Goal: Navigation & Orientation: Find specific page/section

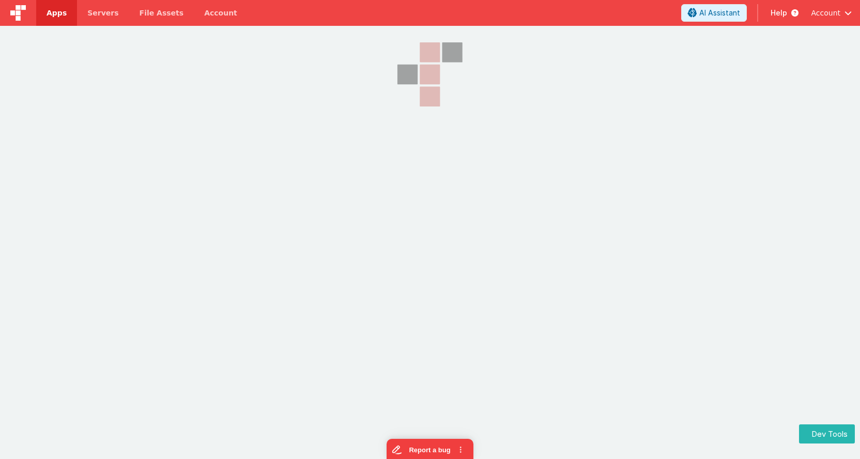
click at [25, 11] on img at bounding box center [18, 13] width 16 height 16
